Goal: Task Accomplishment & Management: Use online tool/utility

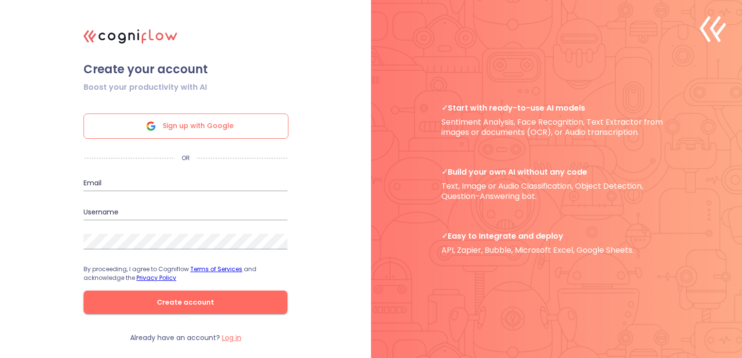
click at [199, 122] on span "Sign up with Google" at bounding box center [198, 126] width 71 height 24
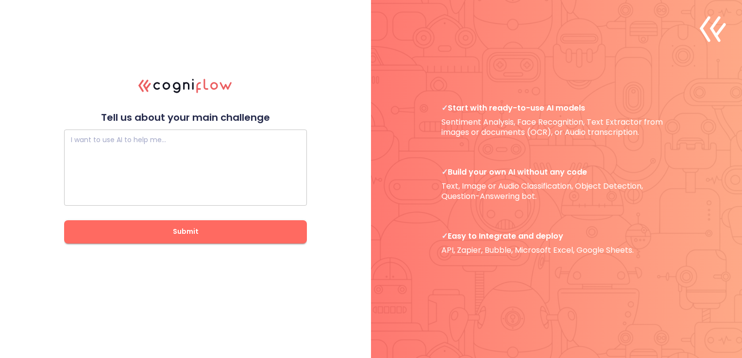
click at [193, 177] on textarea at bounding box center [185, 167] width 229 height 58
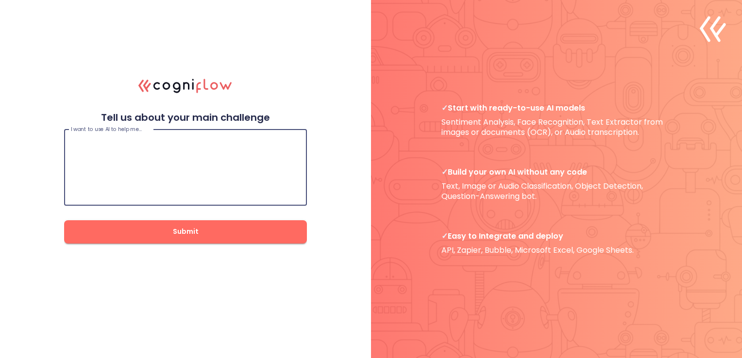
type textarea "I"
type textarea "S"
click at [153, 145] on textarea "Automate Suggestion based on community information baseline assessment" at bounding box center [185, 167] width 229 height 58
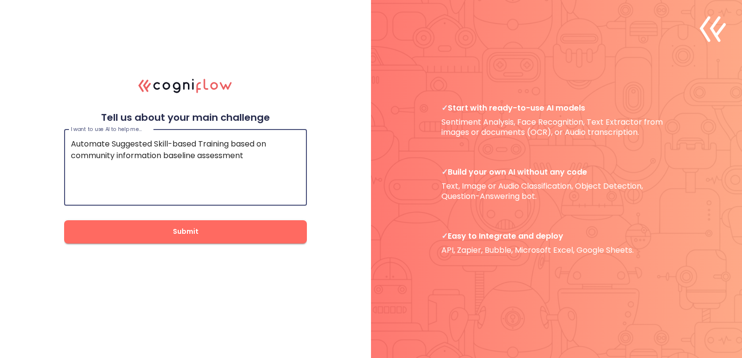
click at [259, 150] on textarea "Automate Suggested Skill-based Training based on community information baseline…" at bounding box center [185, 167] width 229 height 58
type textarea "Automate Suggested Skill-based Training based on community information baseline…"
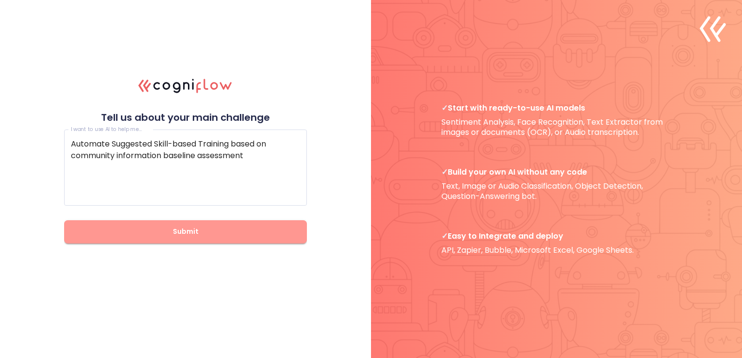
click at [239, 228] on span "Submit" at bounding box center [186, 232] width 212 height 12
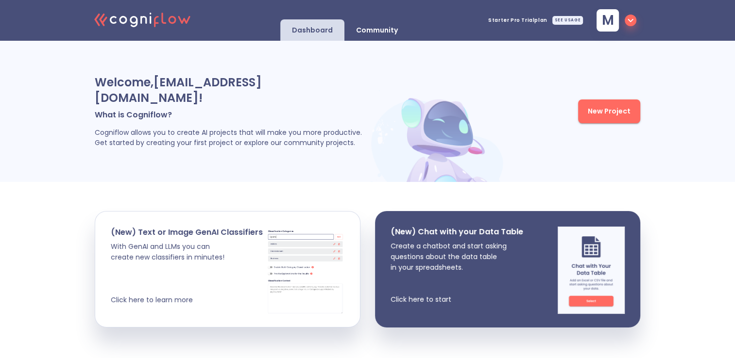
click at [610, 105] on span "New Project" at bounding box center [608, 111] width 43 height 12
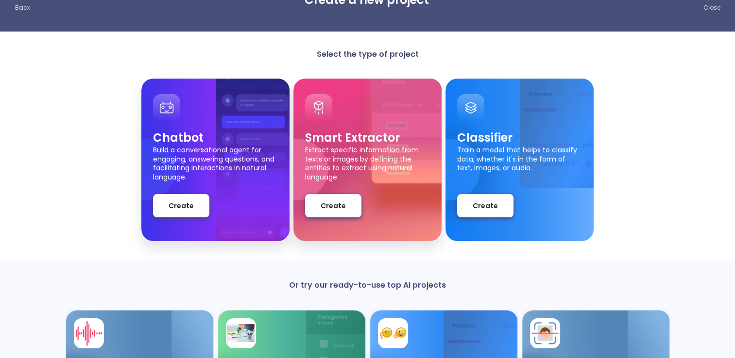
scroll to position [49, 0]
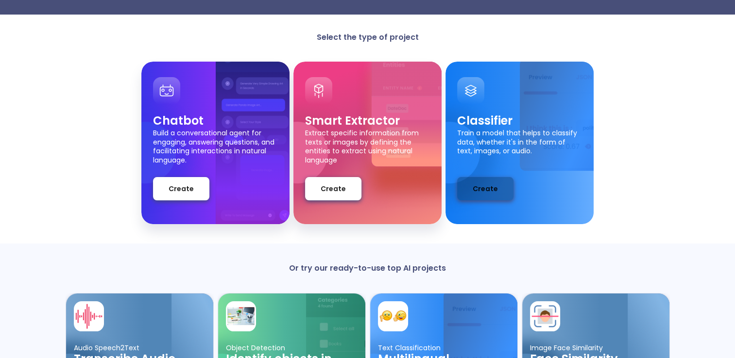
click at [501, 192] on button "Create" at bounding box center [485, 188] width 56 height 23
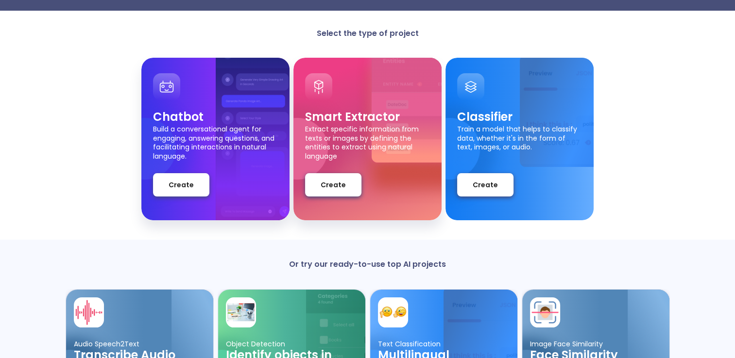
scroll to position [49, 0]
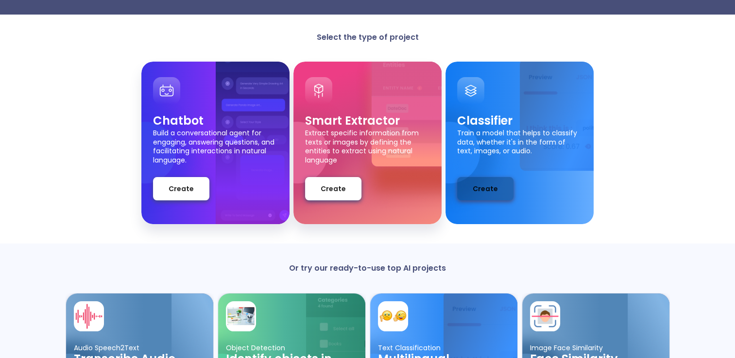
click at [466, 180] on button "Create" at bounding box center [485, 188] width 56 height 23
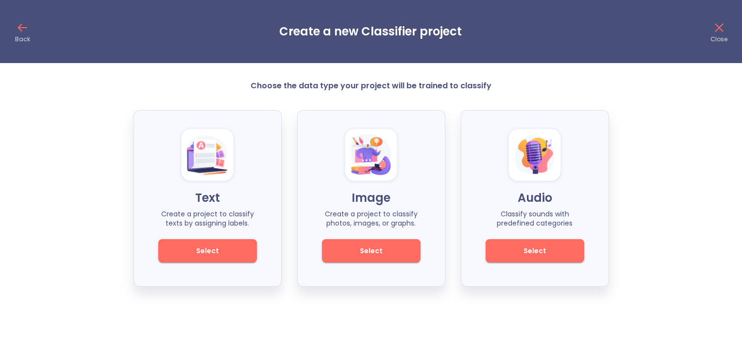
click at [235, 246] on span "Select" at bounding box center [208, 251] width 66 height 12
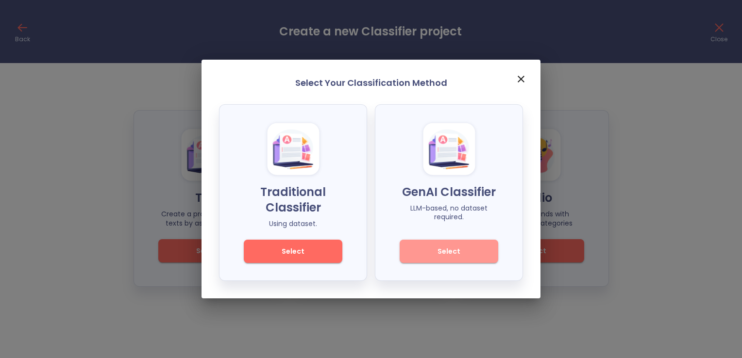
click at [424, 251] on span "Select" at bounding box center [449, 252] width 66 height 12
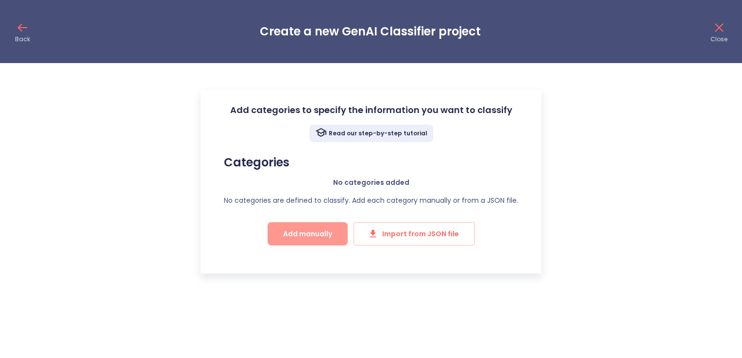
click at [314, 228] on span "Add manually" at bounding box center [307, 234] width 49 height 12
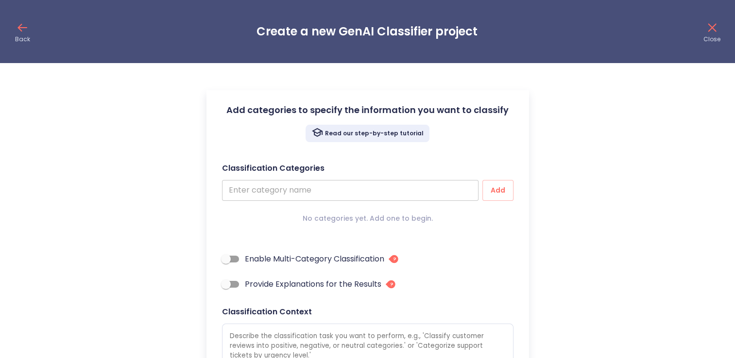
click at [313, 196] on input "text" at bounding box center [350, 190] width 256 height 21
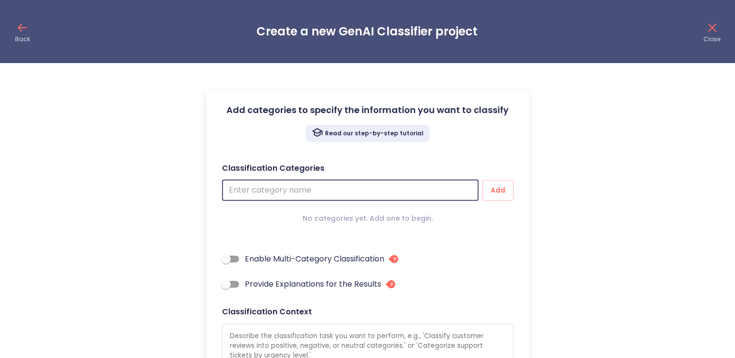
click at [19, 28] on icon at bounding box center [19, 27] width 3 height 7
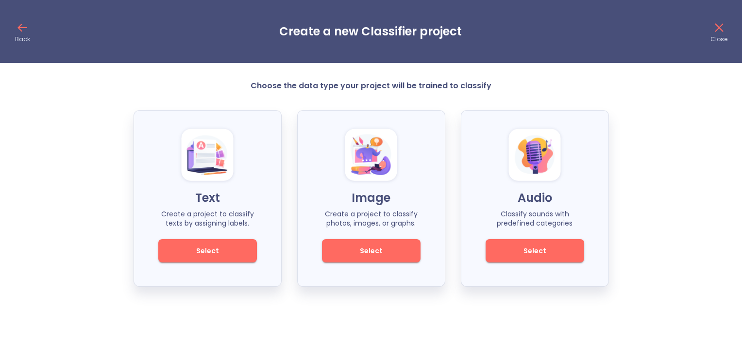
click at [233, 252] on span "Select" at bounding box center [208, 251] width 66 height 12
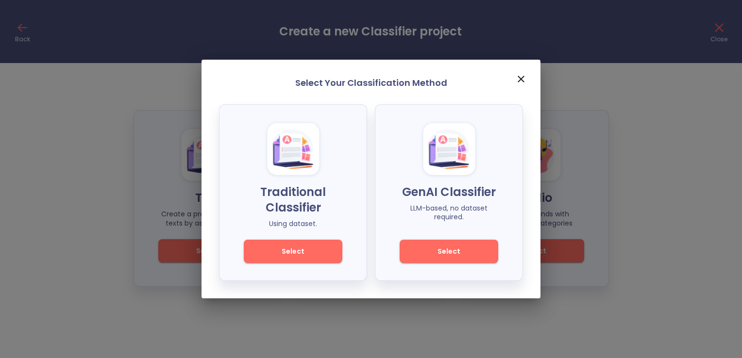
click at [76, 25] on div "Select Your Classification Method Traditional Classifier Using dataset. Select …" at bounding box center [371, 179] width 742 height 358
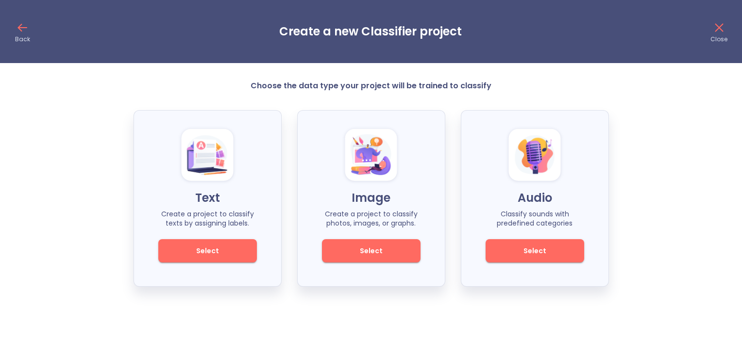
drag, startPoint x: 52, startPoint y: 34, endPoint x: 33, endPoint y: 37, distance: 18.7
click at [50, 34] on div "Back Create a new Classifier project Close" at bounding box center [371, 31] width 742 height 63
click at [31, 37] on div "Back Create a new Classifier project Close" at bounding box center [371, 31] width 742 height 63
click at [25, 37] on p "Back" at bounding box center [22, 39] width 15 height 8
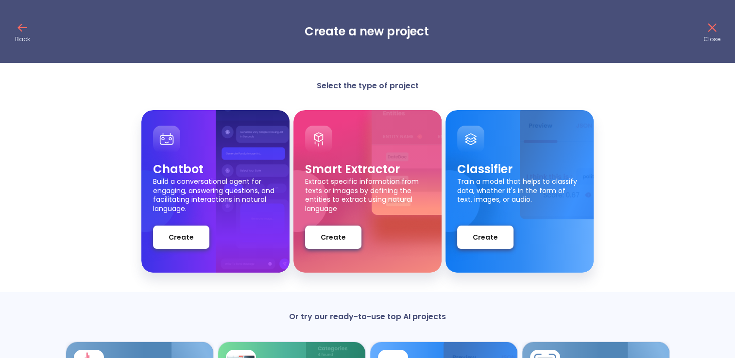
click at [19, 36] on p "Back" at bounding box center [22, 39] width 15 height 8
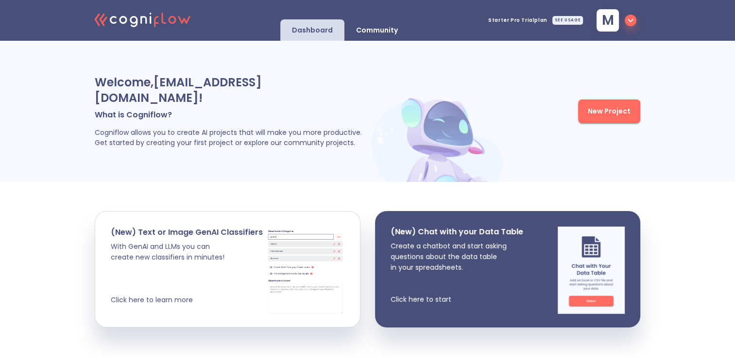
click at [584, 112] on button "New Project" at bounding box center [609, 112] width 62 height 24
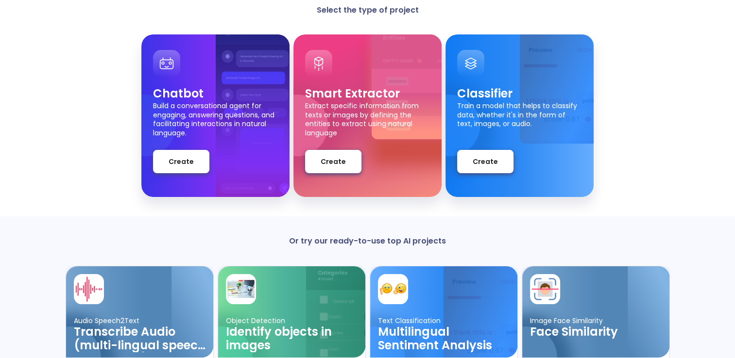
scroll to position [72, 0]
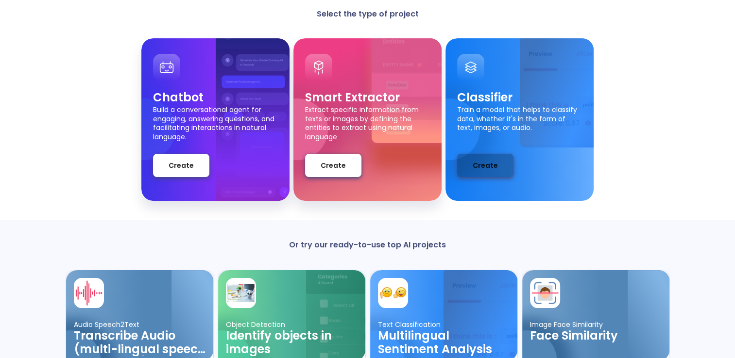
click at [501, 164] on button "Create" at bounding box center [485, 165] width 56 height 23
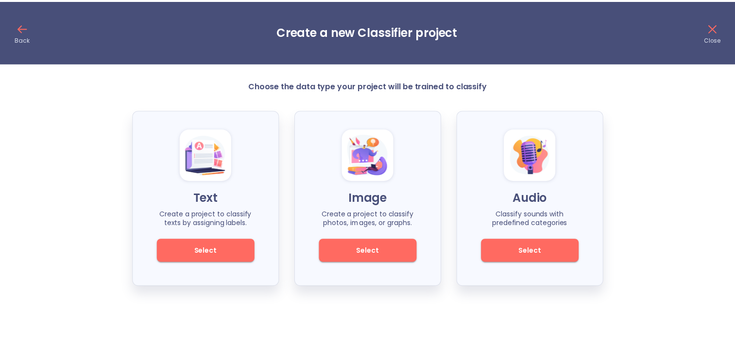
scroll to position [19, 0]
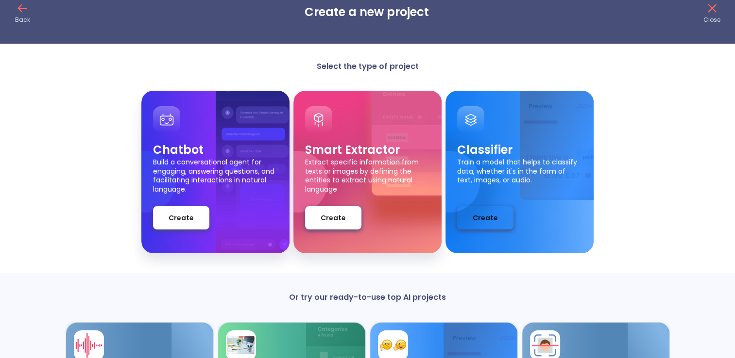
click at [472, 211] on button "Create" at bounding box center [485, 217] width 56 height 23
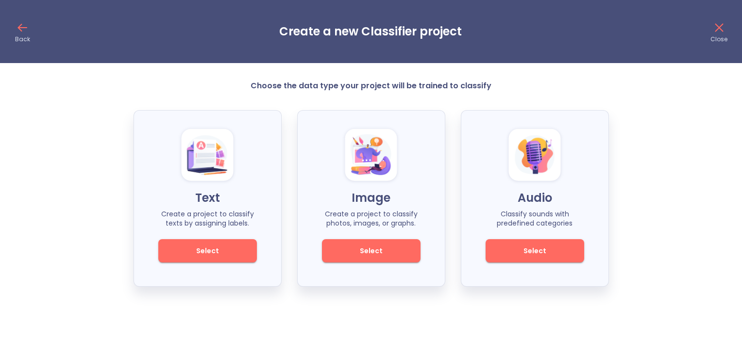
click at [23, 23] on icon at bounding box center [23, 28] width 16 height 16
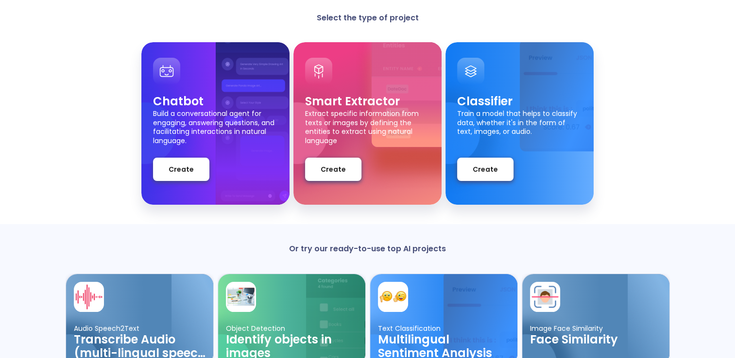
scroll to position [19, 0]
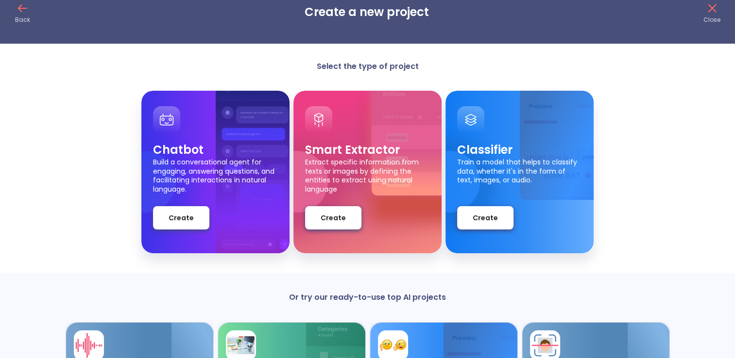
click at [490, 221] on span "Create" at bounding box center [484, 218] width 25 height 12
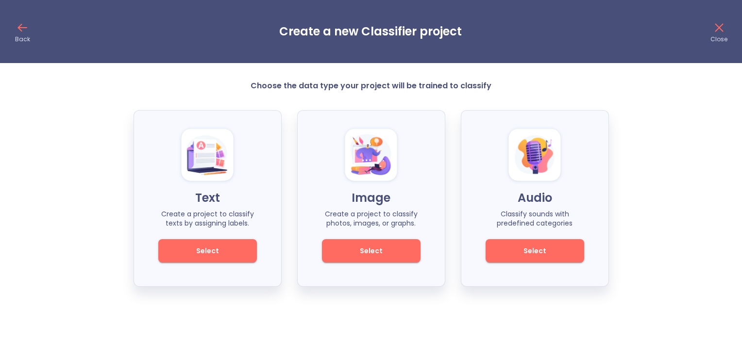
click at [227, 253] on span "Select" at bounding box center [208, 251] width 66 height 12
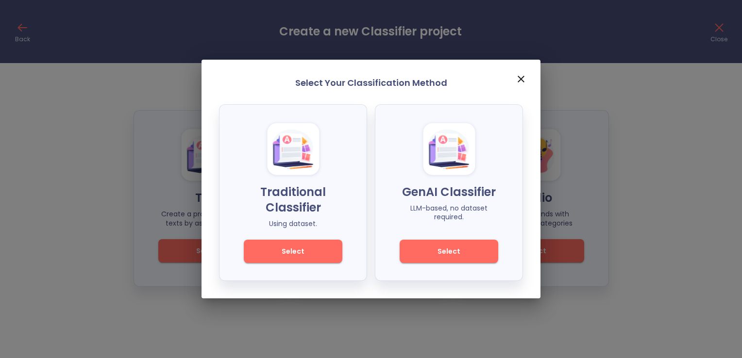
click at [268, 195] on p "Traditional Classifier" at bounding box center [293, 199] width 99 height 31
drag, startPoint x: 262, startPoint y: 192, endPoint x: 325, endPoint y: 210, distance: 65.3
click at [325, 210] on p "Traditional Classifier" at bounding box center [293, 199] width 99 height 31
copy p "Traditional Classifier"
drag, startPoint x: 405, startPoint y: 188, endPoint x: 496, endPoint y: 191, distance: 91.3
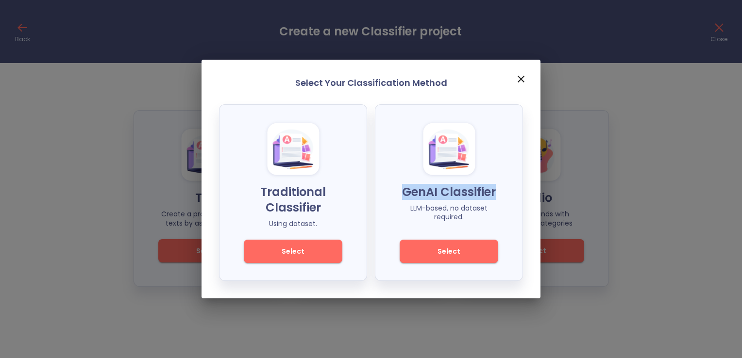
click at [496, 191] on p "GenAI Classifier" at bounding box center [449, 192] width 99 height 16
copy p "GenAI Classifier"
click at [465, 253] on span "Select" at bounding box center [449, 252] width 66 height 12
